Goal: Information Seeking & Learning: Compare options

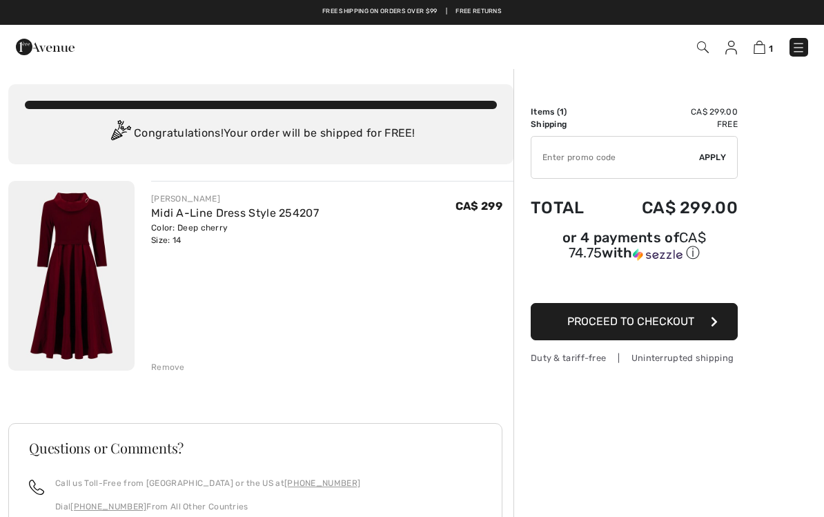
click at [795, 52] on img at bounding box center [798, 48] width 14 height 14
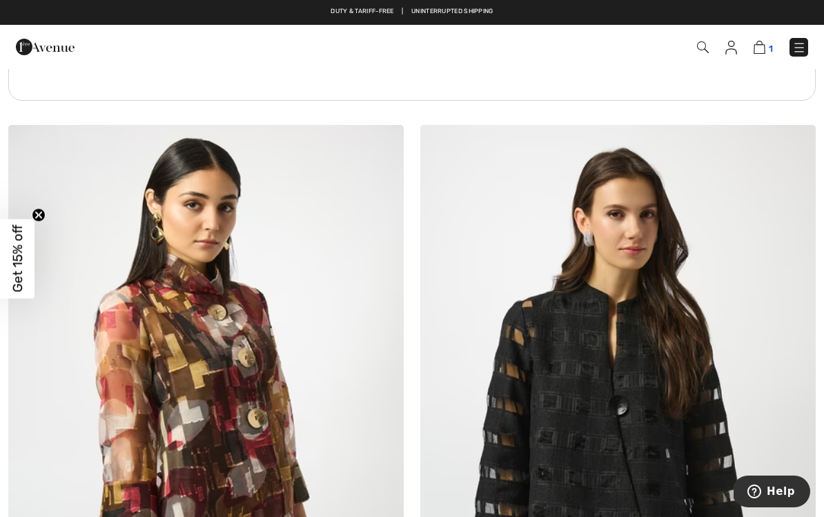
click at [761, 53] on img at bounding box center [759, 47] width 12 height 13
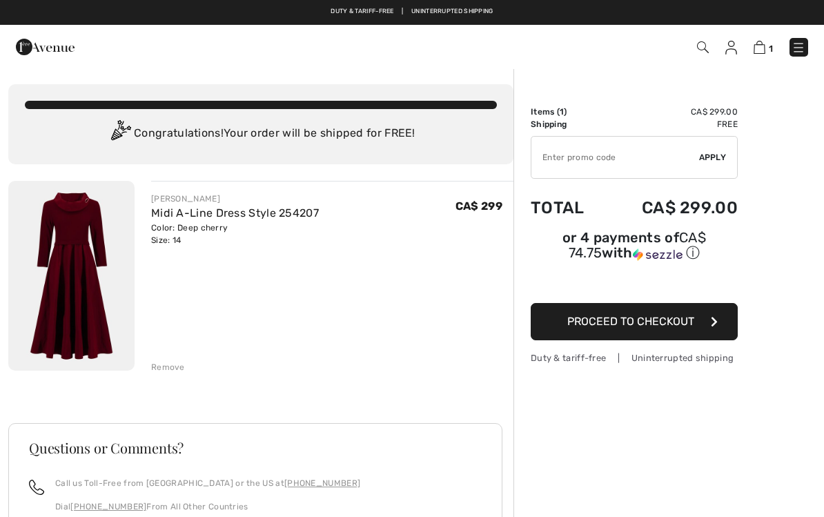
click at [762, 406] on div "Order Summary Details Items ( 1 ) CA$ 299.00 Promo code CA$ 0.00 Shipping Free …" at bounding box center [668, 403] width 310 height 671
click at [810, 210] on div "Order Summary Details Items ( 1 ) CA$ 299.00 Promo code CA$ 0.00 Shipping Free …" at bounding box center [668, 403] width 310 height 671
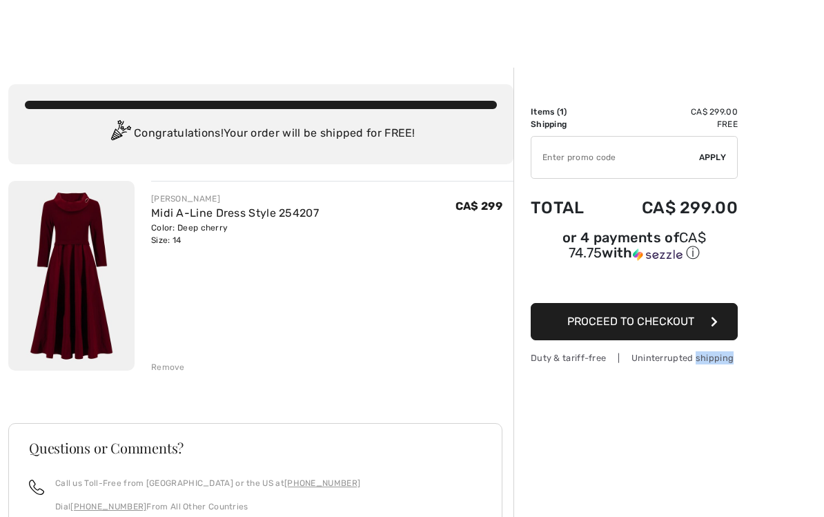
click at [154, 371] on div "Remove" at bounding box center [168, 367] width 34 height 12
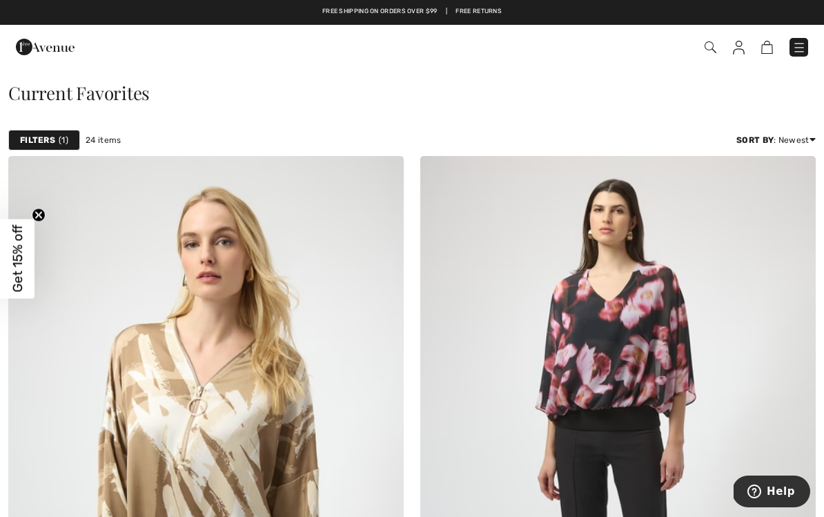
click at [34, 46] on img at bounding box center [45, 47] width 59 height 28
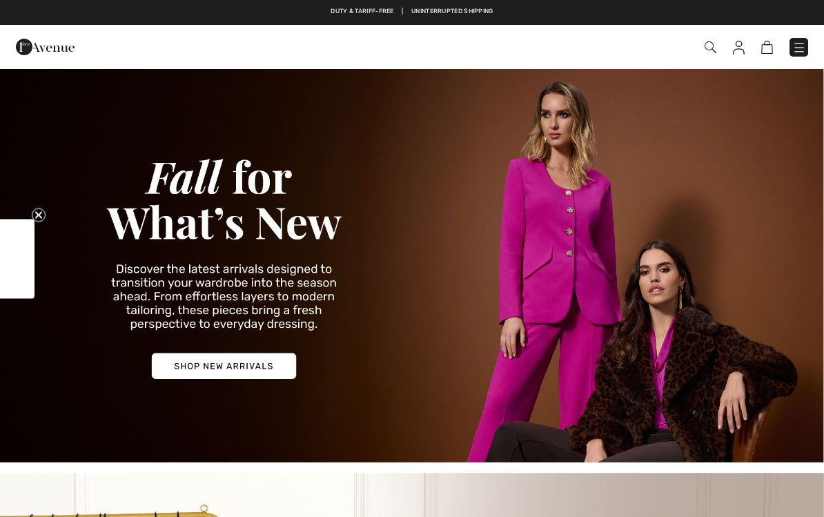
checkbox input "true"
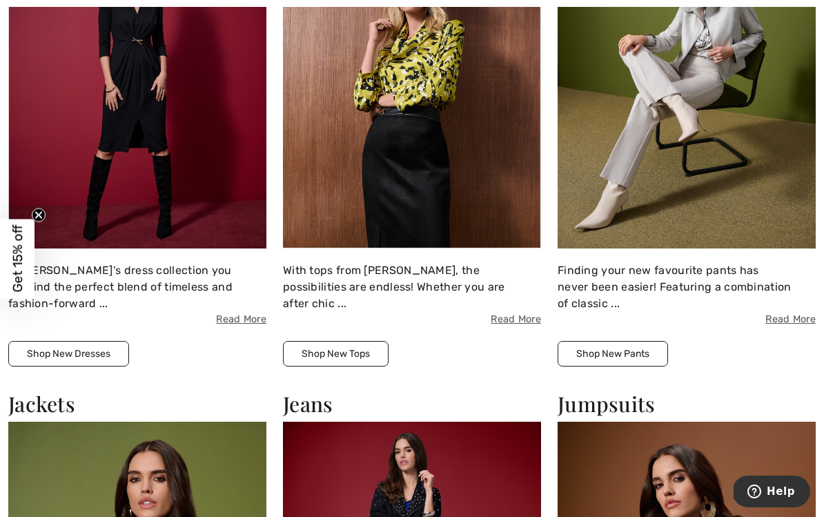
scroll to position [1163, 0]
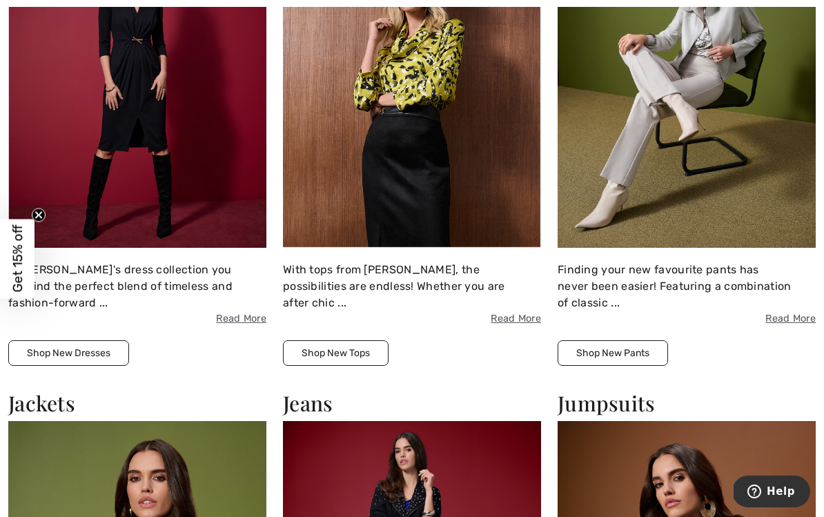
click at [46, 232] on img at bounding box center [137, 90] width 258 height 315
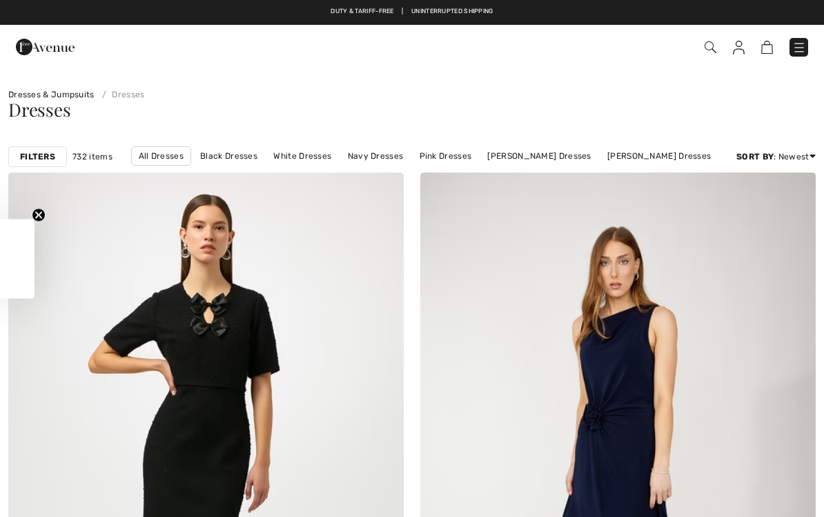
checkbox input "true"
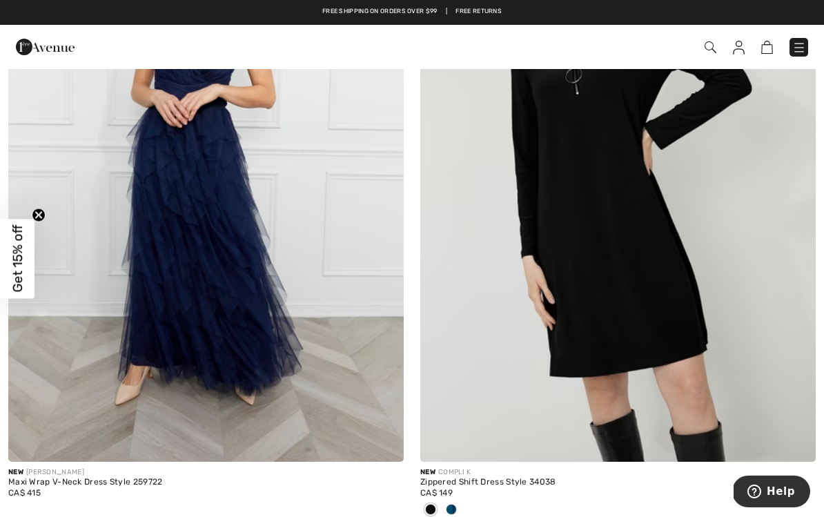
scroll to position [2937, 0]
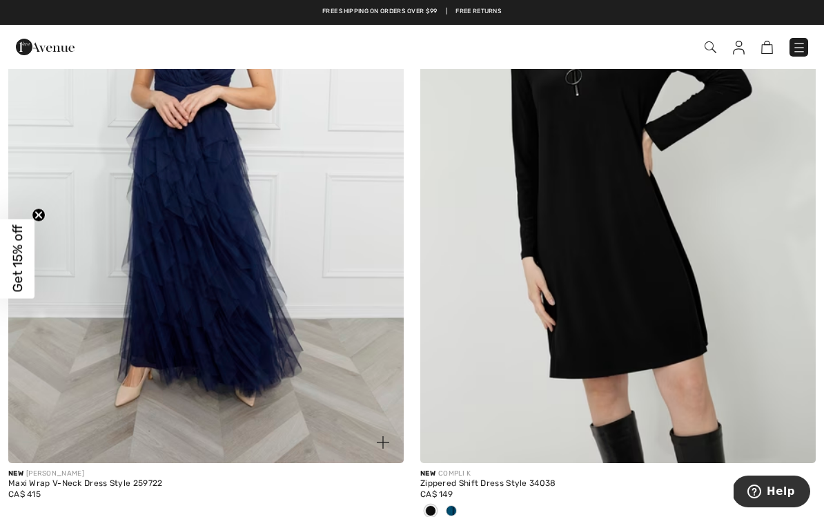
click at [172, 286] on img at bounding box center [205, 166] width 395 height 593
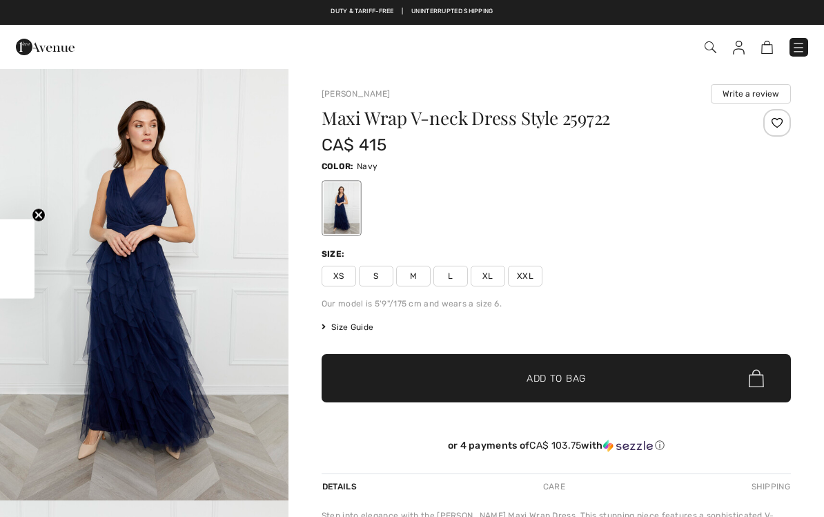
checkbox input "true"
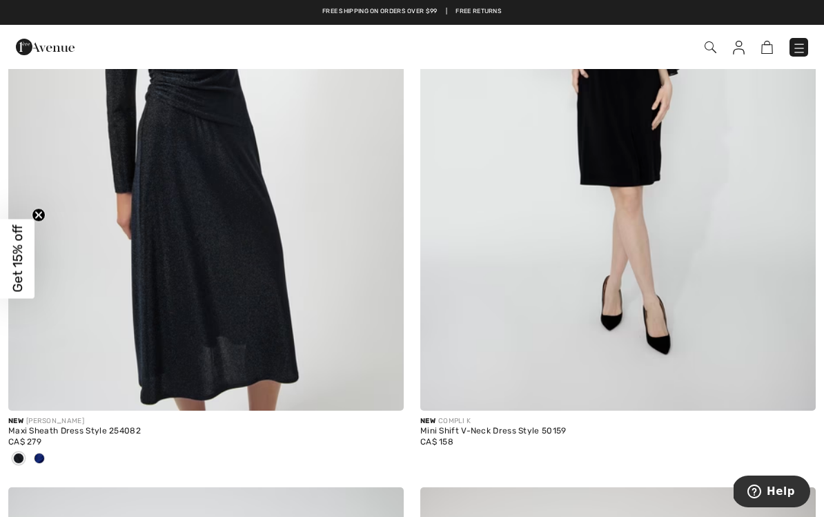
scroll to position [7114, 0]
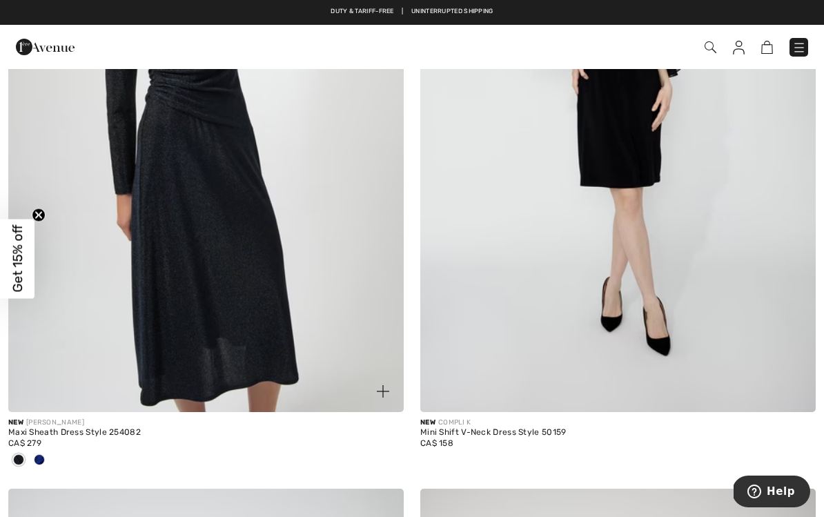
click at [157, 256] on img at bounding box center [205, 115] width 395 height 593
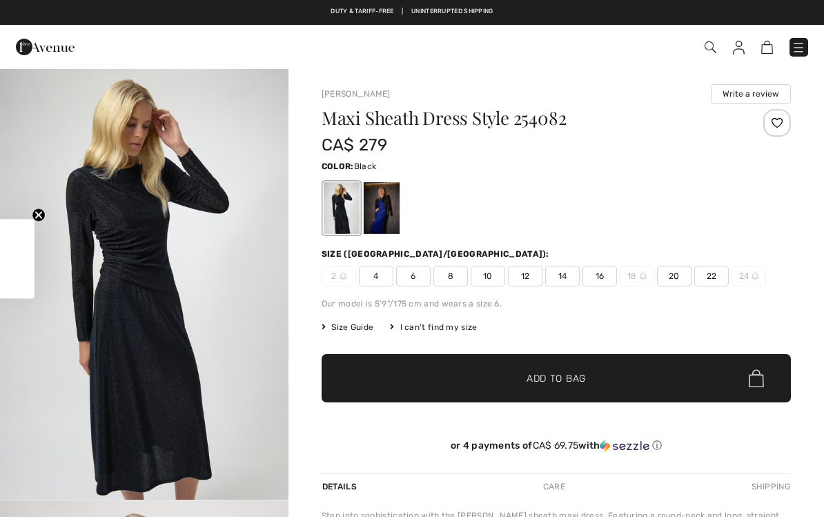
checkbox input "true"
click at [382, 213] on div at bounding box center [382, 208] width 36 height 52
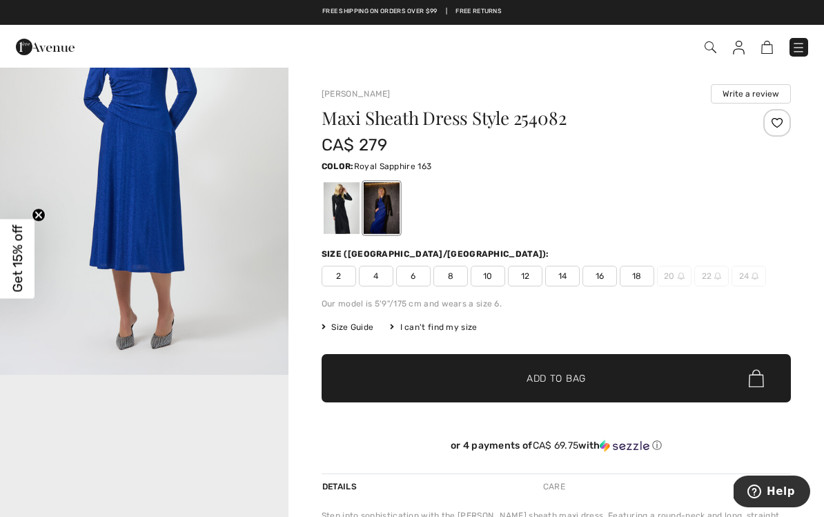
click at [19, 255] on span "Get 15% off" at bounding box center [18, 259] width 16 height 68
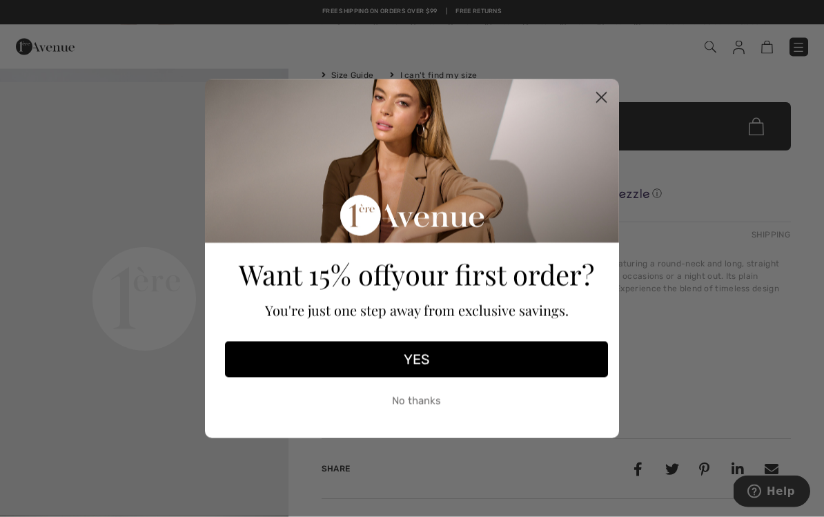
scroll to position [252, 0]
click at [598, 102] on icon "Close dialog" at bounding box center [602, 97] width 10 height 10
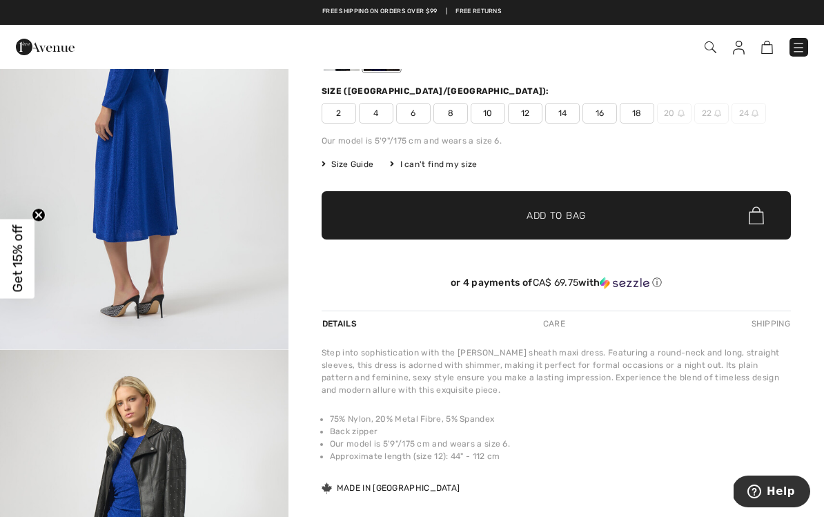
scroll to position [1711, 0]
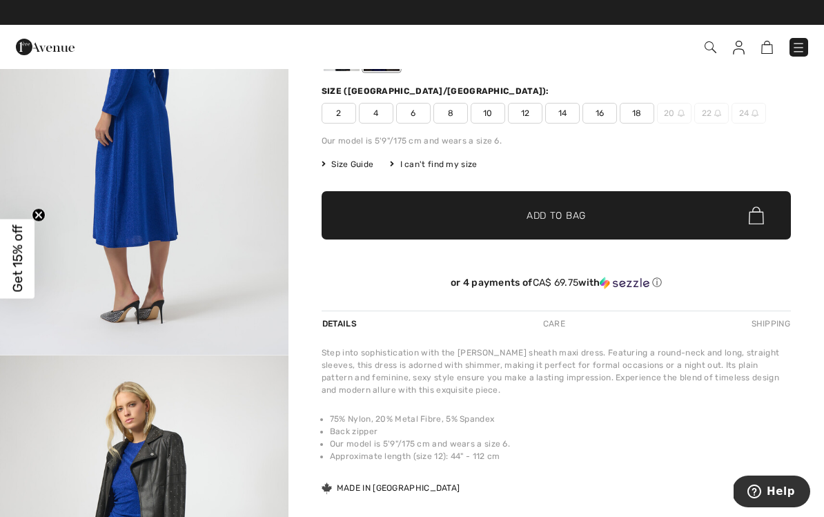
click at [161, 281] on img "4 / 6" at bounding box center [144, 139] width 288 height 432
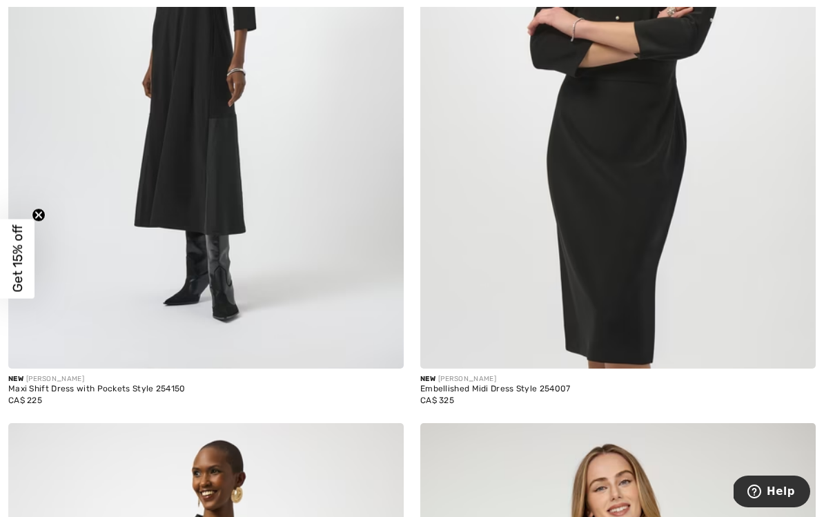
scroll to position [10056, 0]
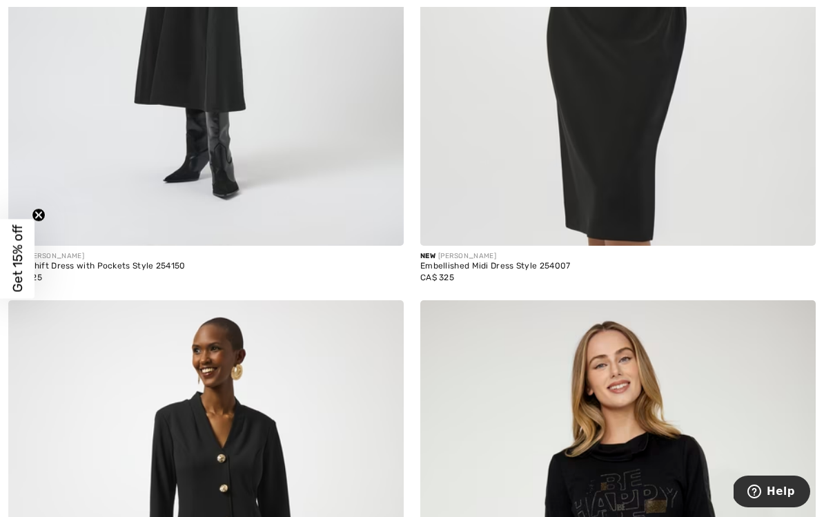
click at [33, 239] on span "Get 15% off" at bounding box center [17, 258] width 34 height 79
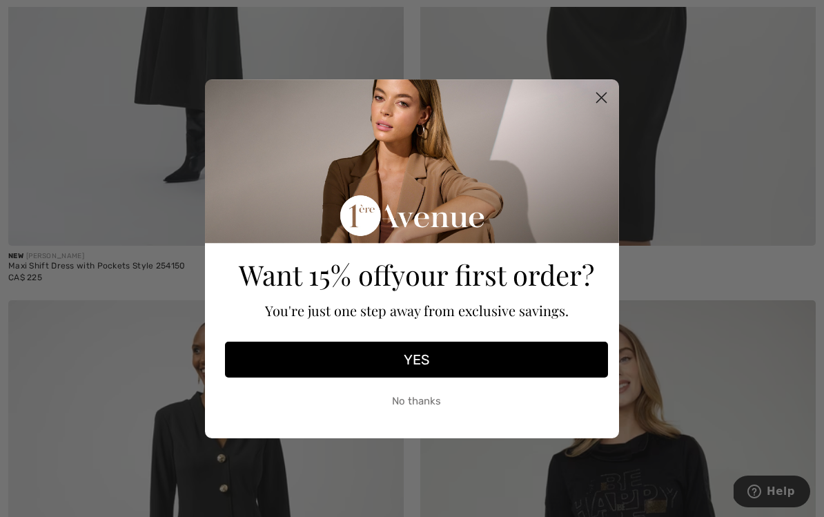
scroll to position [10057, 0]
click at [595, 110] on icon "Close dialog" at bounding box center [601, 98] width 24 height 24
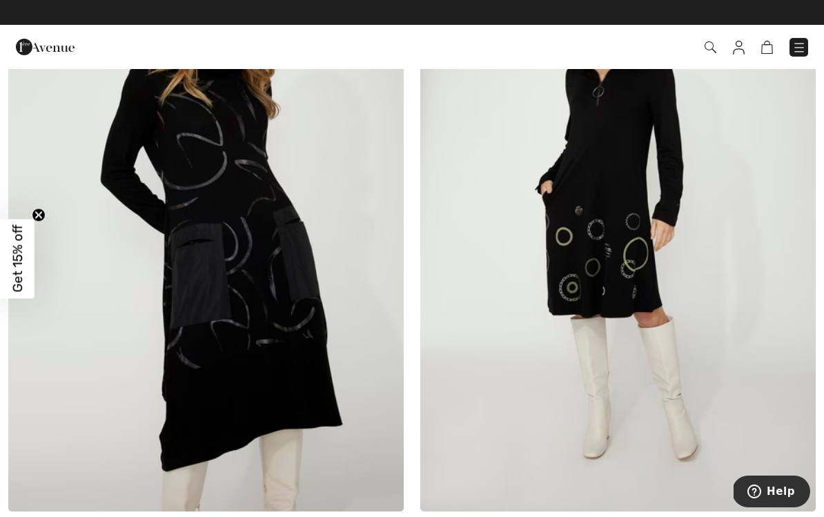
scroll to position [11084, 0]
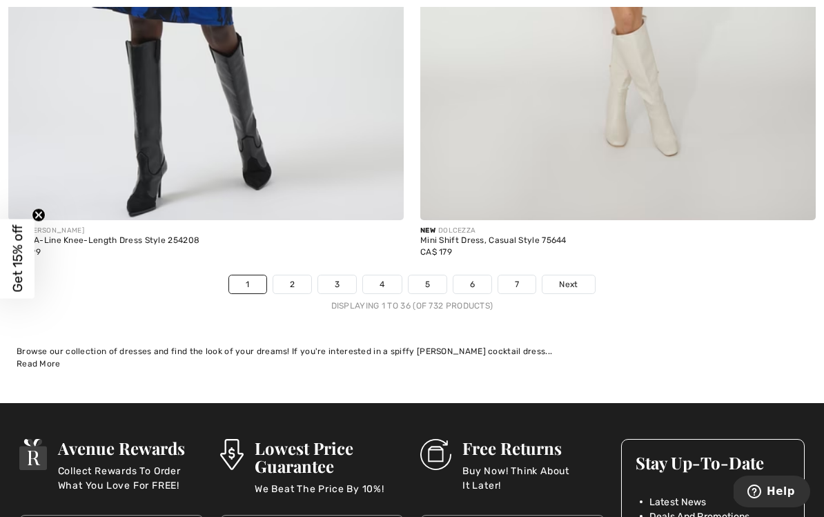
click at [284, 299] on div "Displaying 1 to 36 (of 732 products)" at bounding box center [412, 305] width 824 height 12
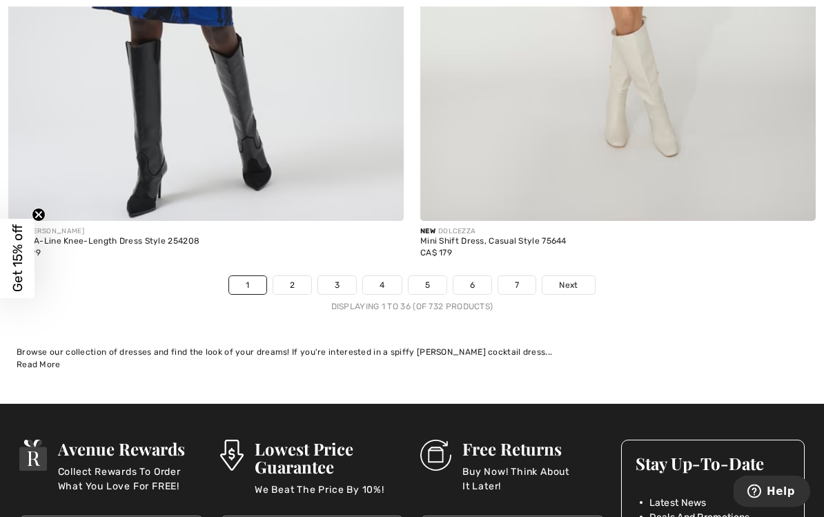
scroll to position [12022, 0]
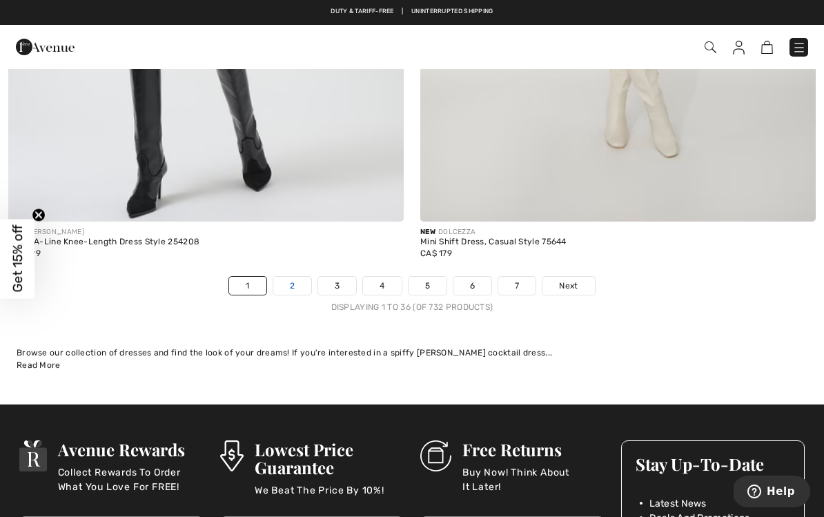
click at [288, 283] on link "2" at bounding box center [292, 286] width 38 height 18
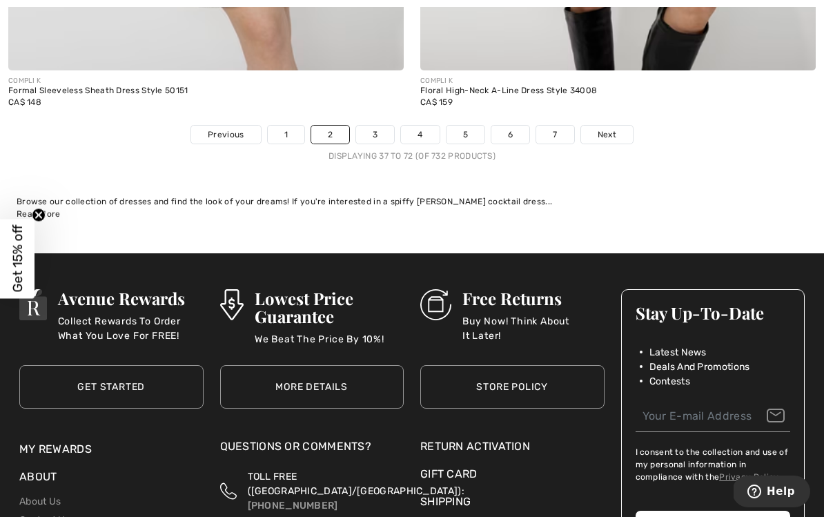
scroll to position [12128, 0]
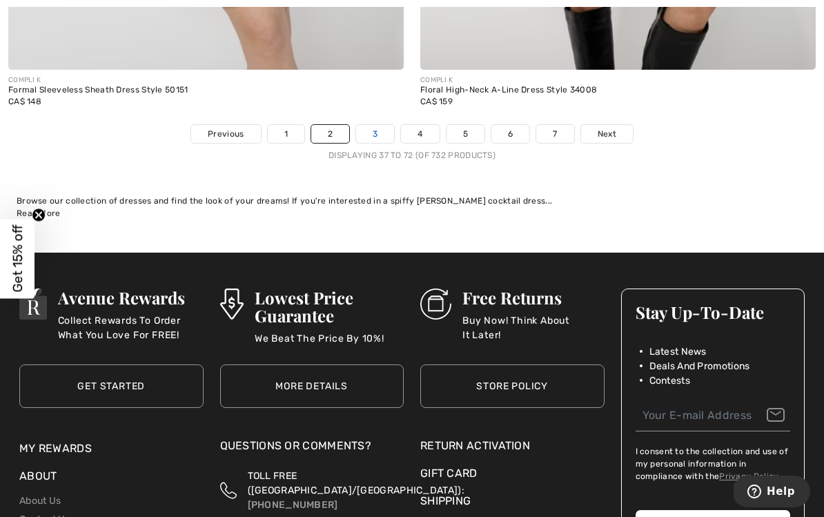
click at [375, 128] on link "3" at bounding box center [375, 134] width 38 height 18
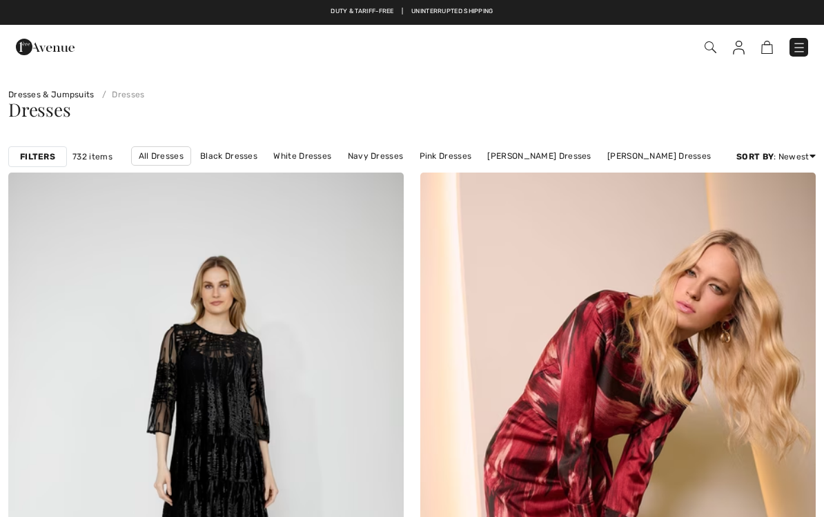
checkbox input "true"
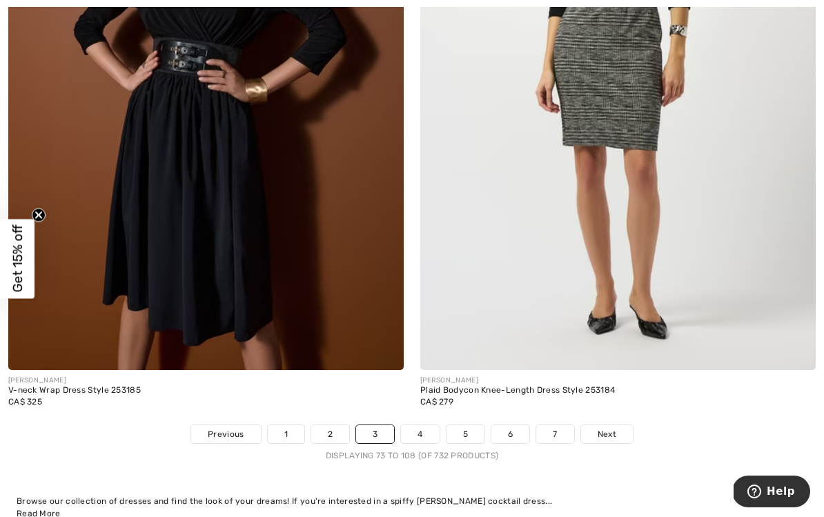
scroll to position [11814, 0]
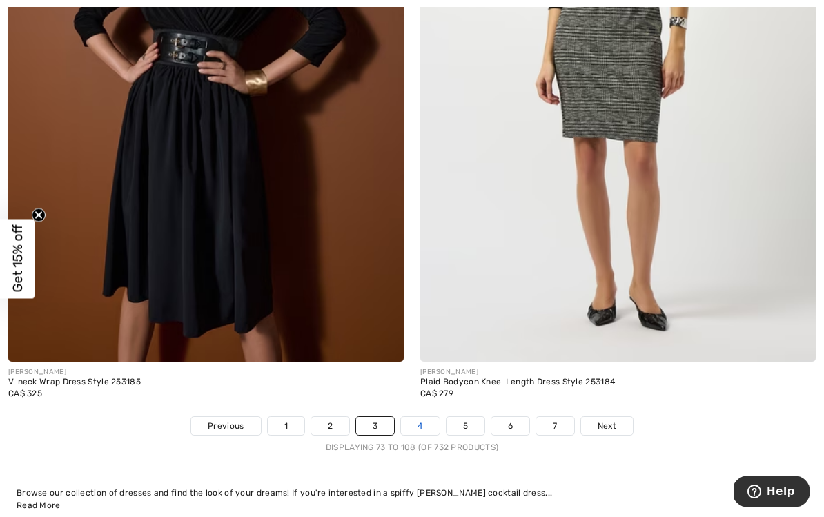
click at [417, 424] on link "4" at bounding box center [420, 426] width 38 height 18
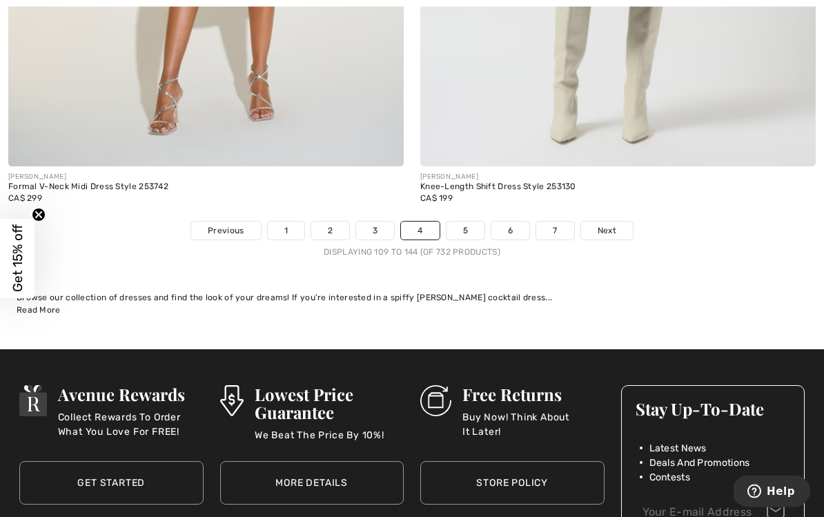
scroll to position [12100, 0]
click at [466, 221] on link "5" at bounding box center [465, 230] width 38 height 18
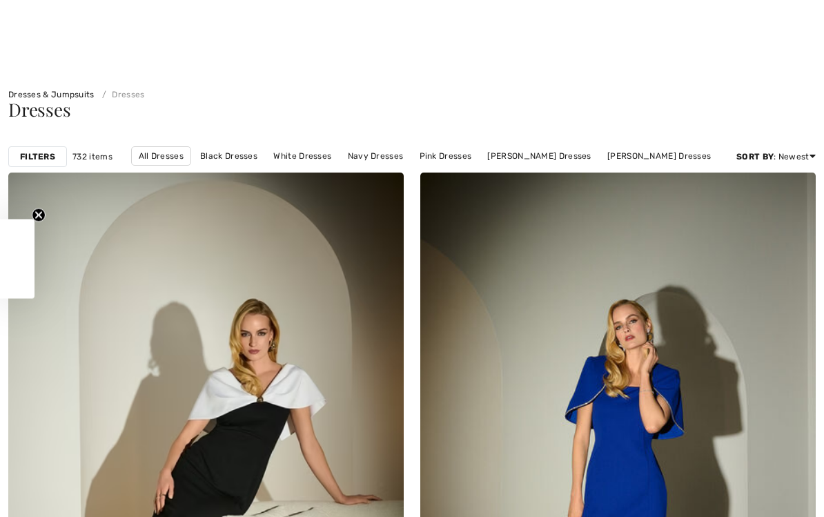
checkbox input "true"
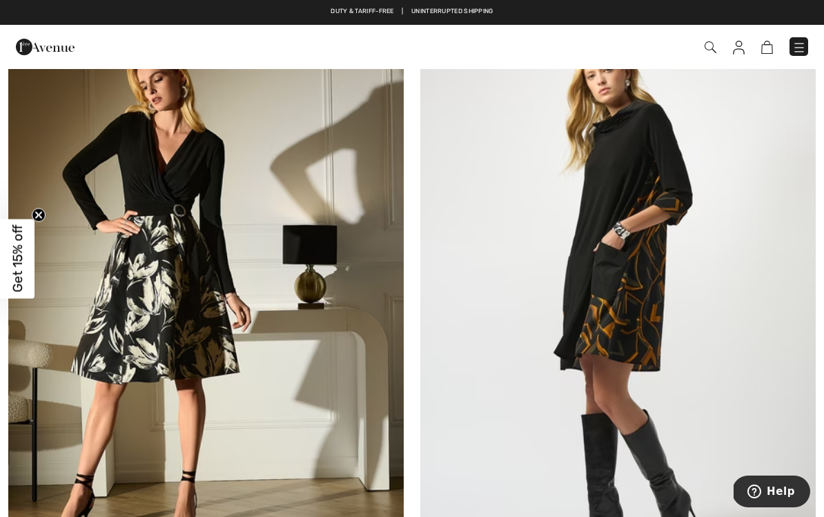
scroll to position [825, 0]
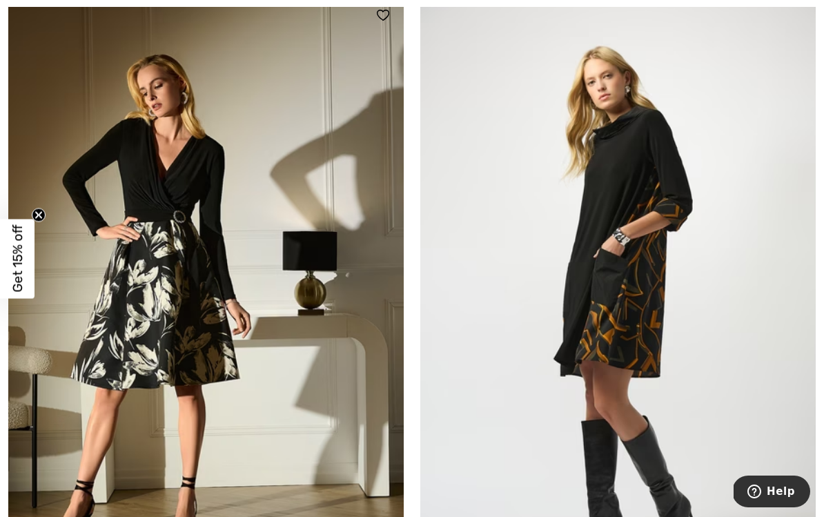
click at [177, 336] on img at bounding box center [205, 290] width 395 height 593
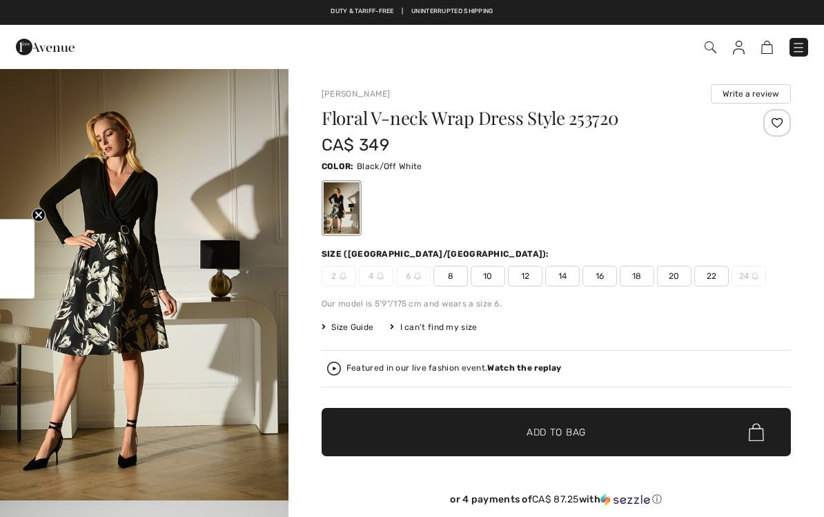
checkbox input "true"
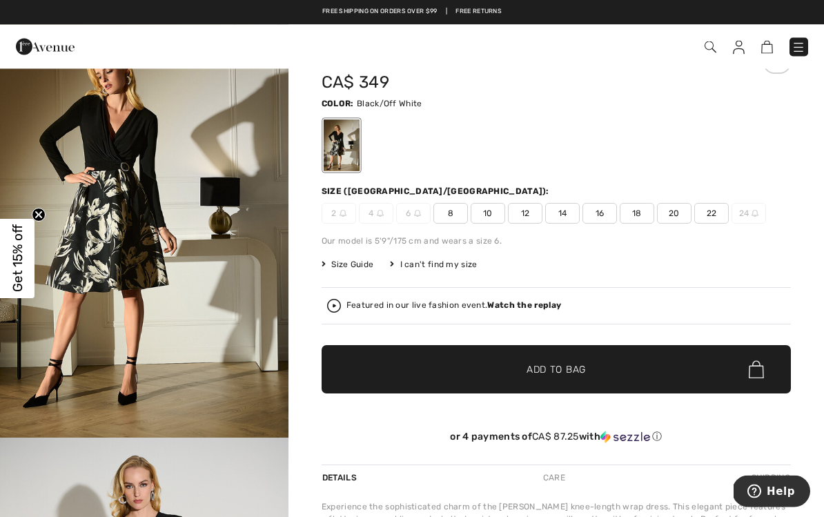
scroll to position [46, 0]
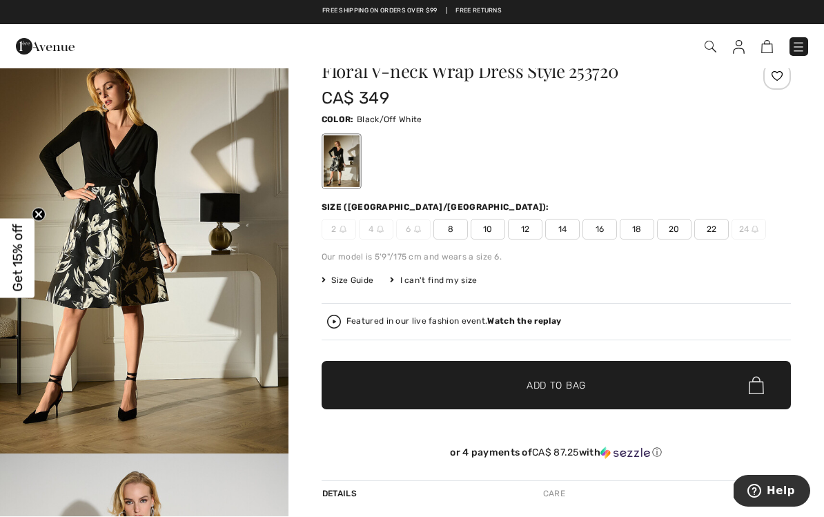
click at [525, 326] on strong "Watch the replay" at bounding box center [524, 322] width 74 height 10
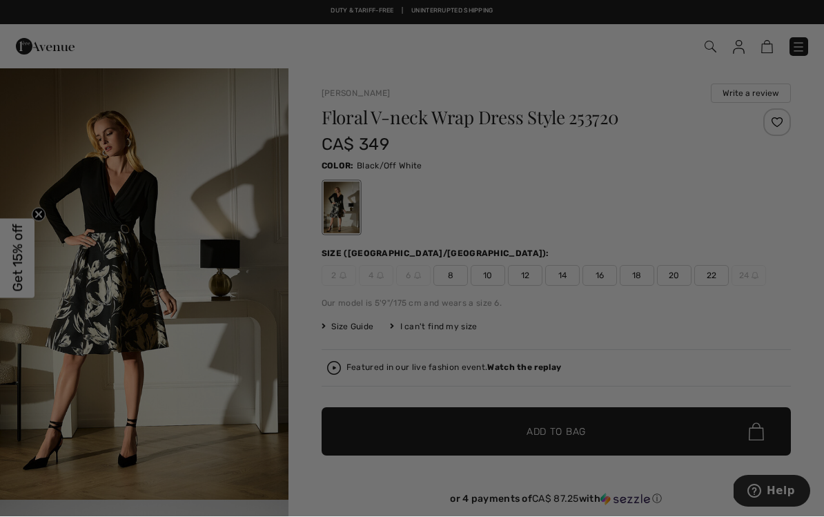
scroll to position [0, 0]
checkbox input "true"
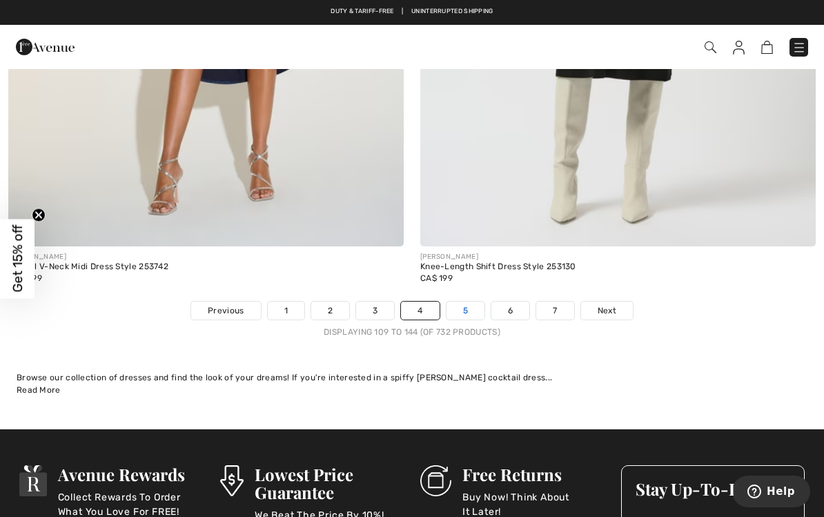
click at [467, 301] on link "5" at bounding box center [465, 310] width 38 height 18
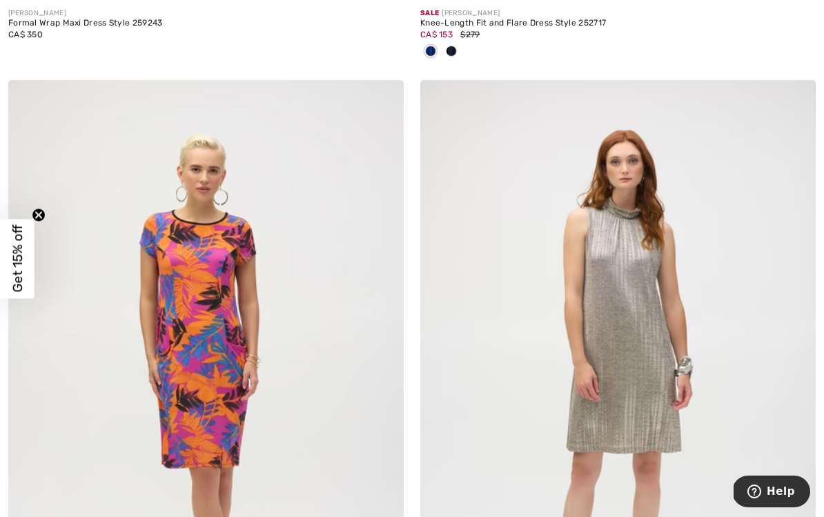
scroll to position [11508, 0]
